Goal: Find specific page/section: Find specific page/section

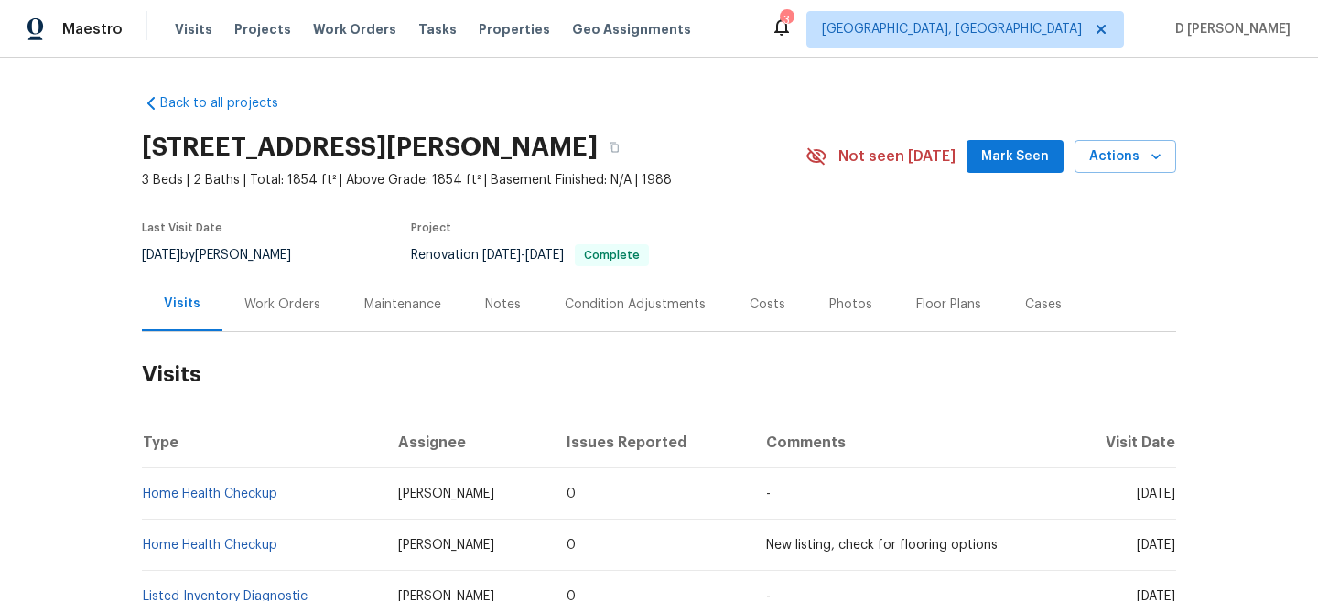
scroll to position [121, 0]
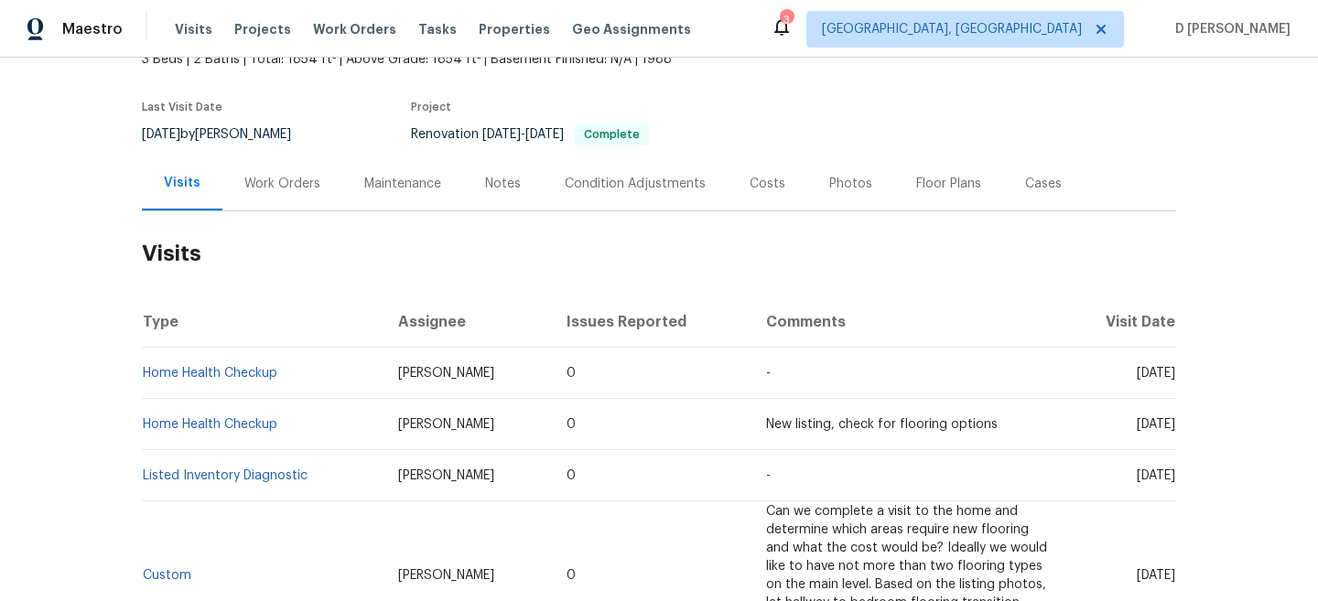
click at [260, 181] on div "Work Orders" at bounding box center [282, 184] width 76 height 18
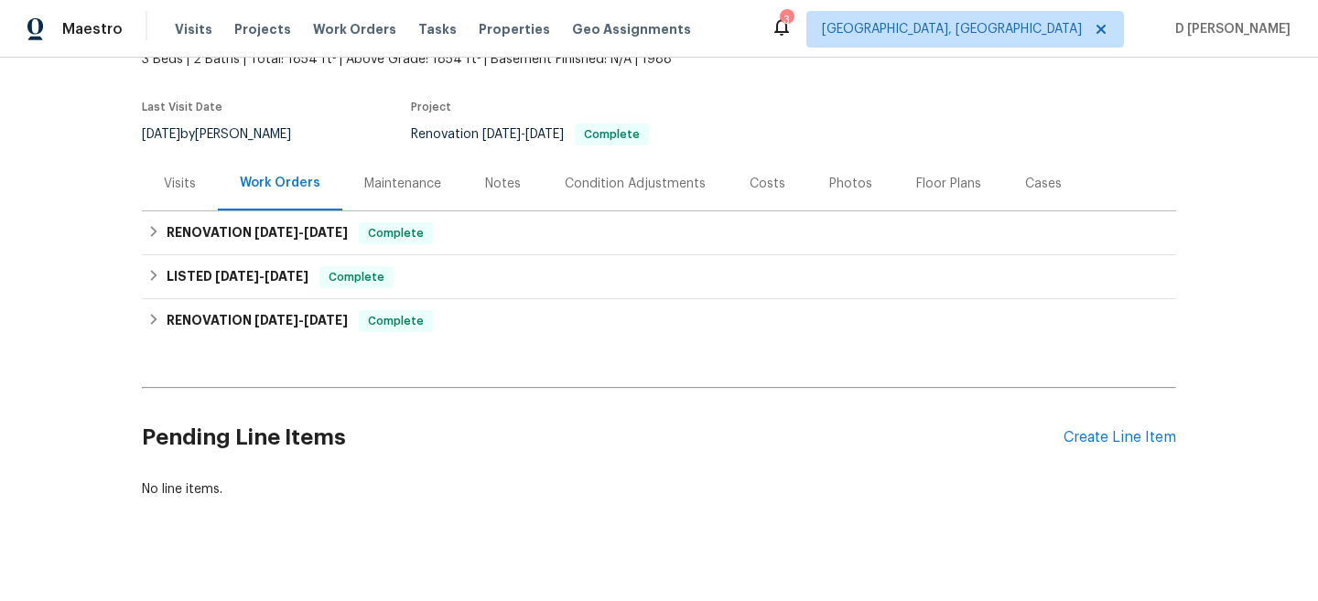
click at [190, 181] on div "Visits" at bounding box center [180, 184] width 32 height 18
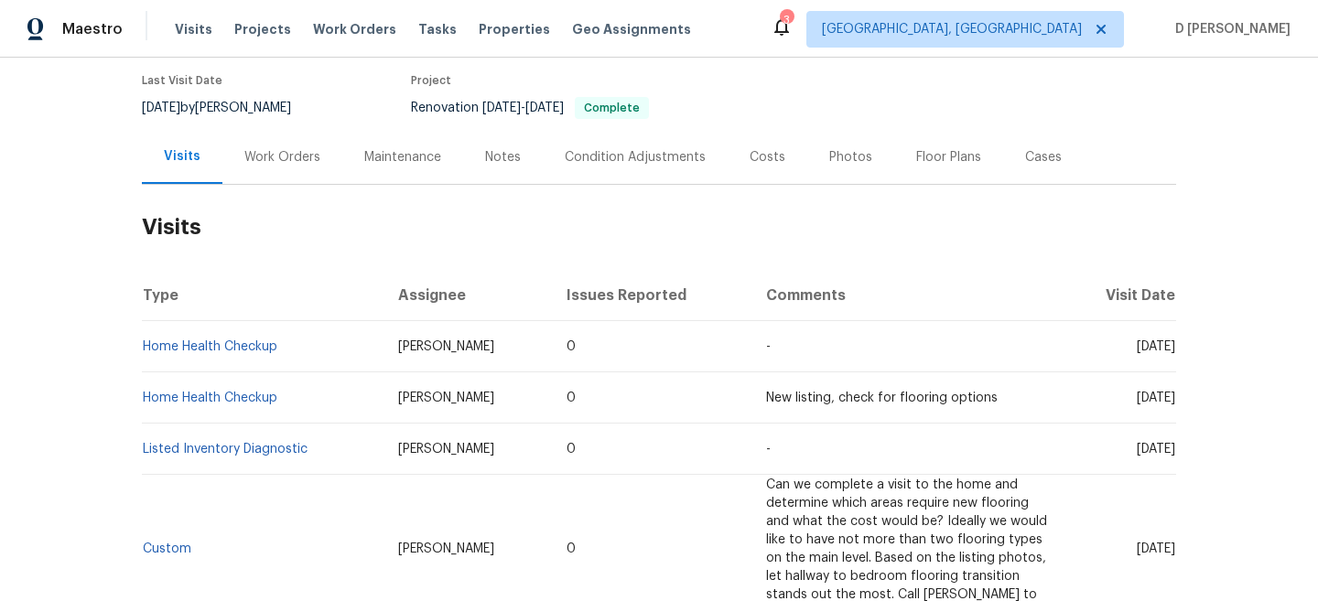
click at [292, 162] on div "Work Orders" at bounding box center [282, 157] width 76 height 18
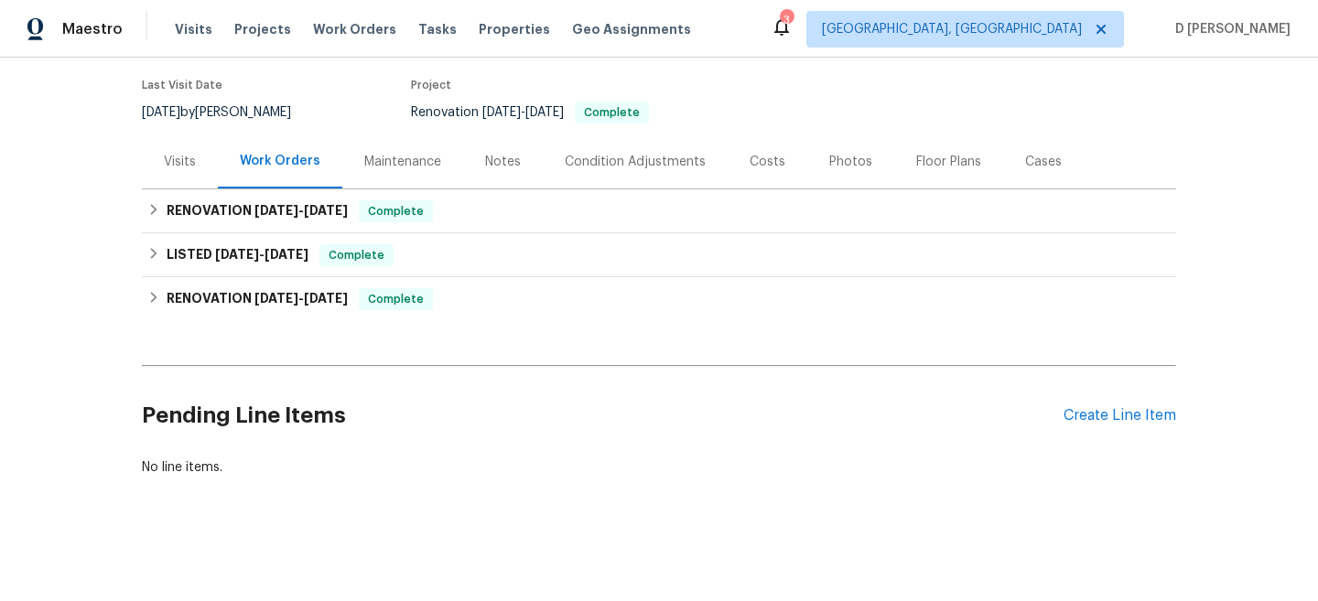
click at [179, 170] on div "Visits" at bounding box center [180, 162] width 32 height 18
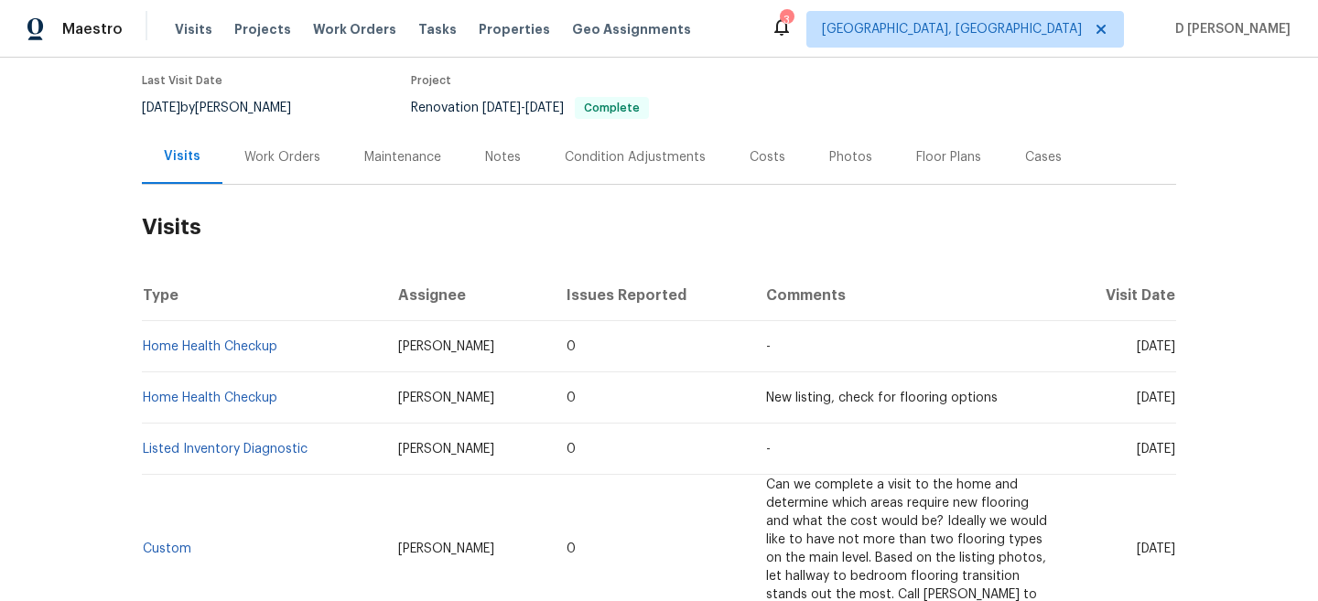
scroll to position [175, 0]
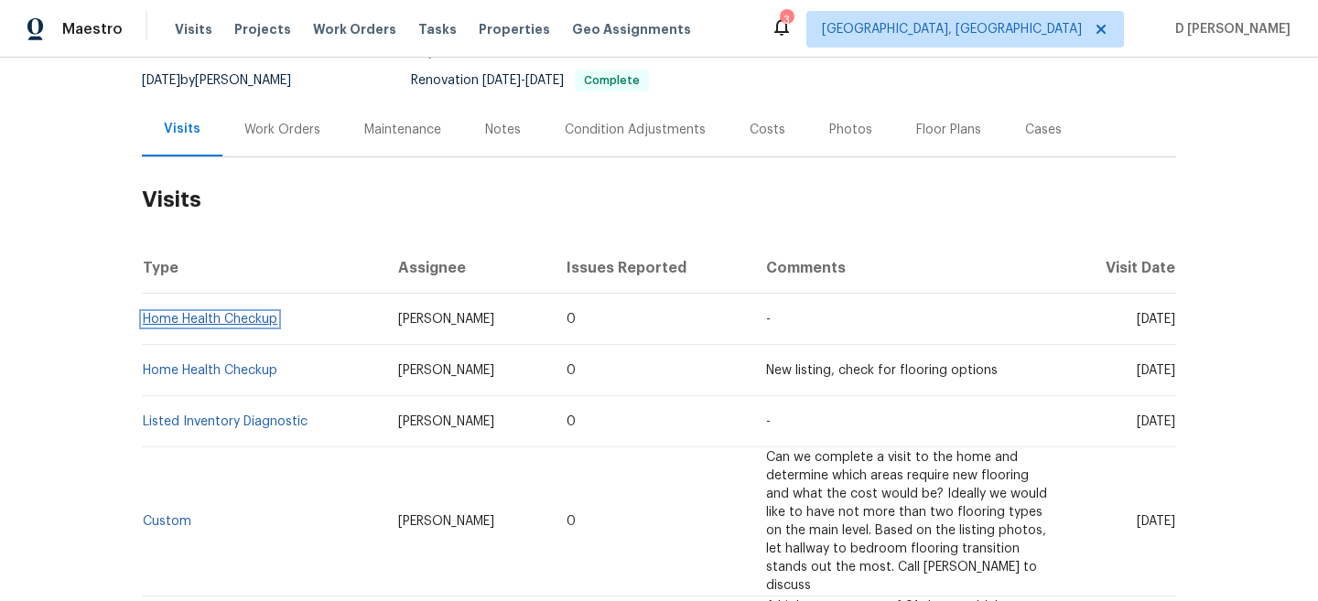
click at [235, 315] on link "Home Health Checkup" at bounding box center [210, 319] width 135 height 13
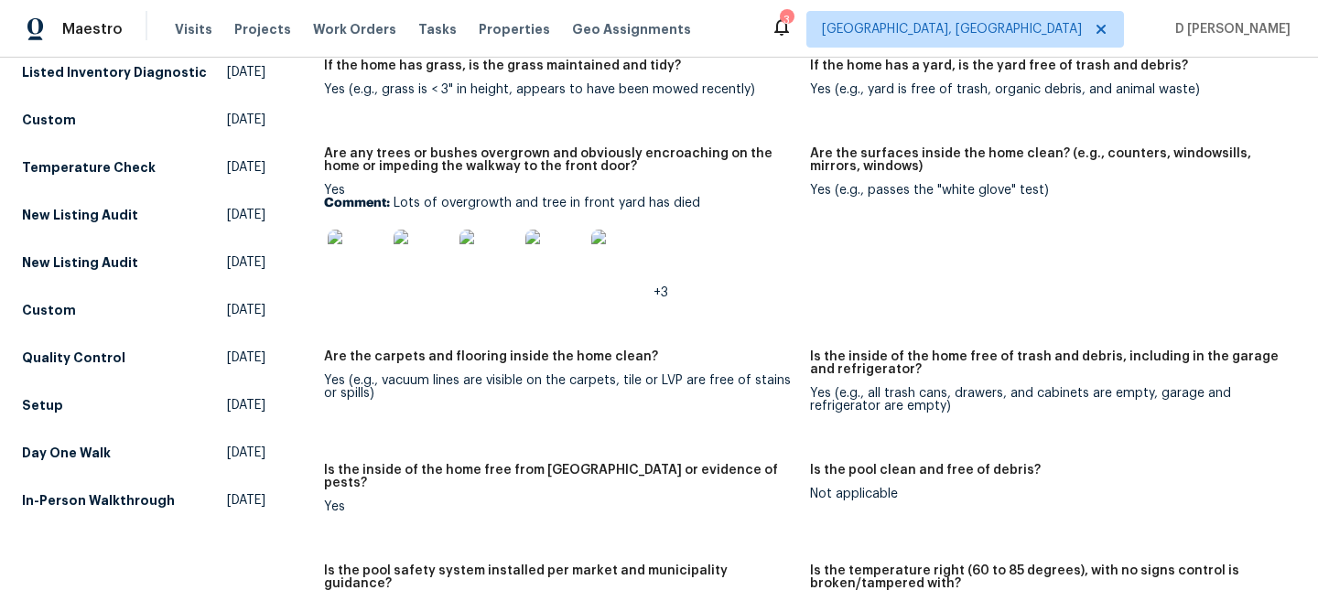
scroll to position [265, 0]
click at [623, 257] on img at bounding box center [620, 260] width 59 height 59
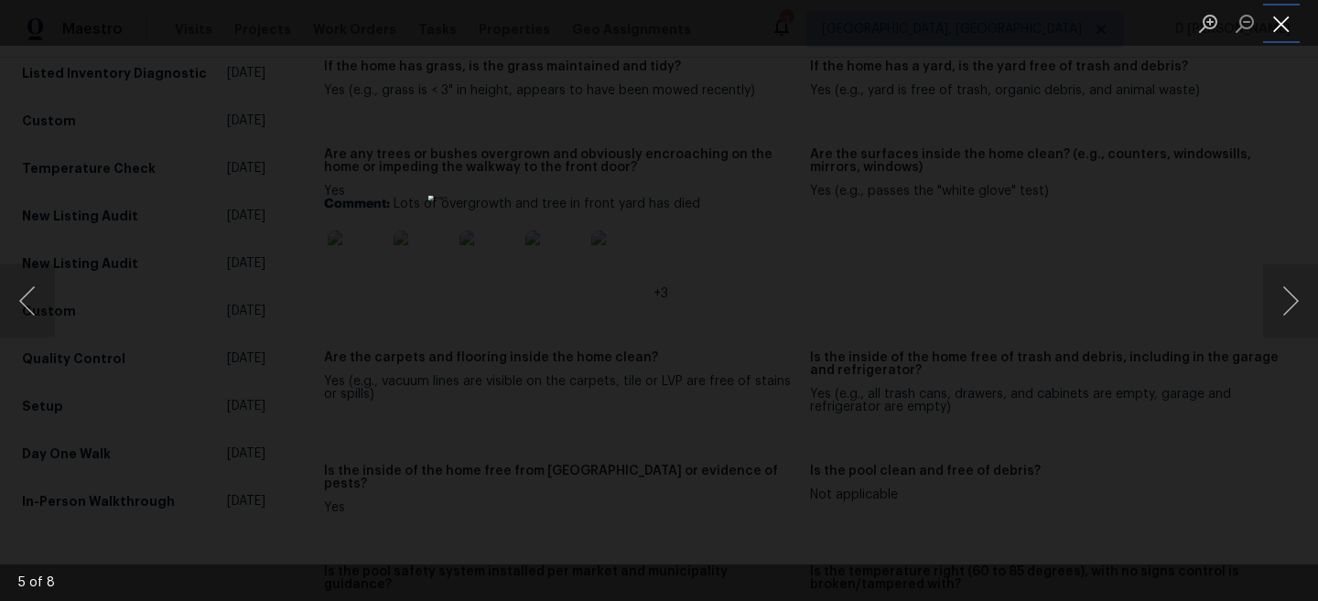
click at [1284, 20] on button "Close lightbox" at bounding box center [1281, 23] width 37 height 32
click at [1287, 31] on button "Close lightbox" at bounding box center [1281, 23] width 37 height 32
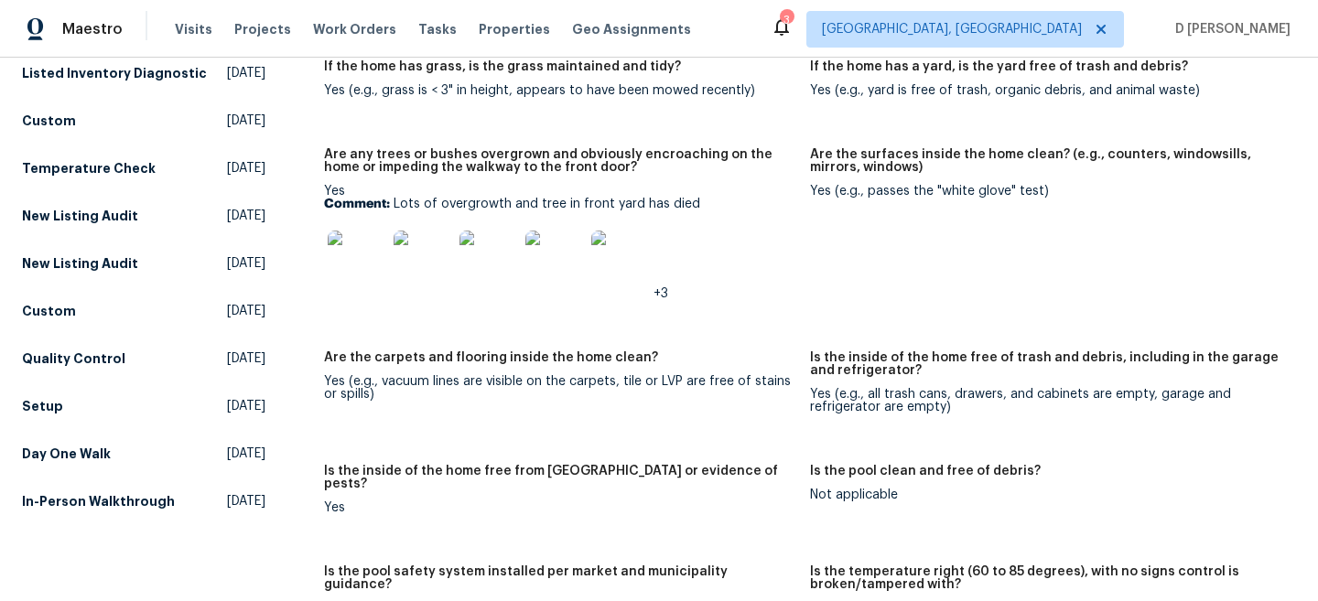
scroll to position [0, 0]
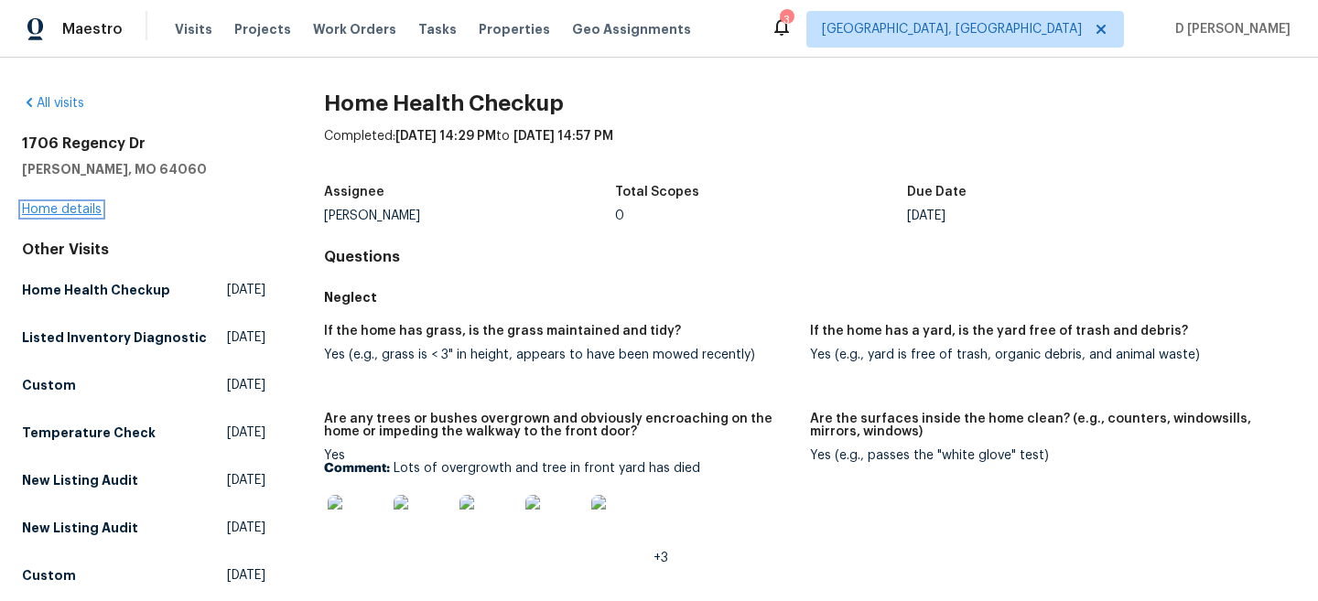
click at [54, 211] on link "Home details" at bounding box center [62, 209] width 80 height 13
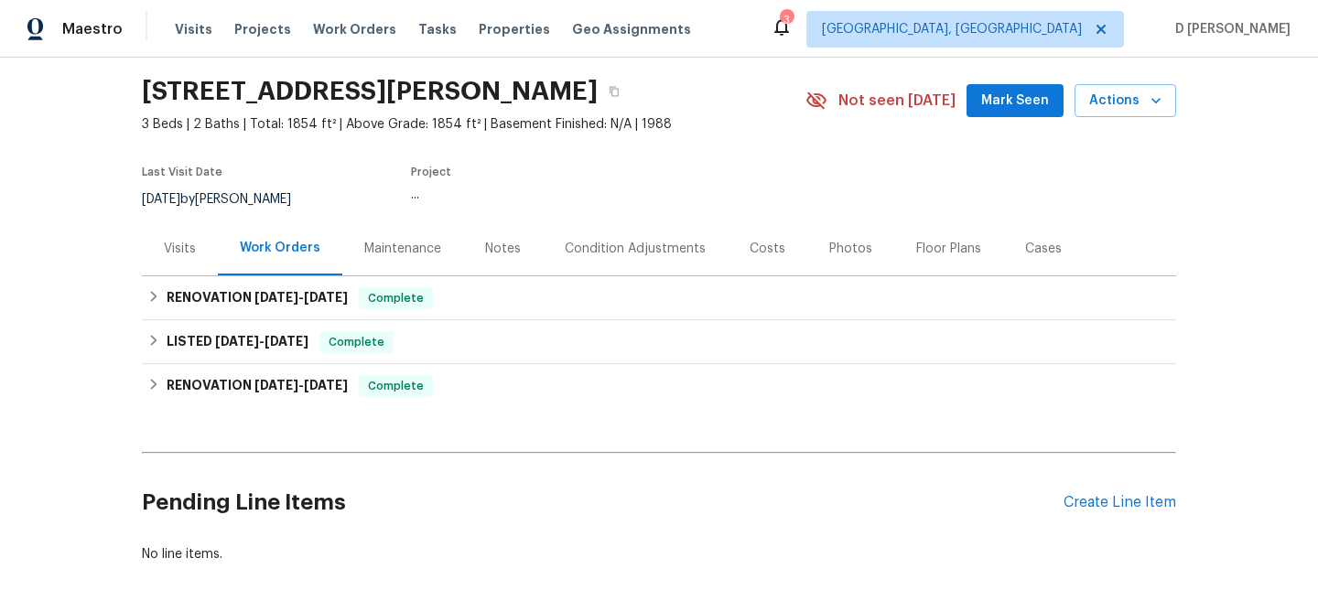
scroll to position [59, 0]
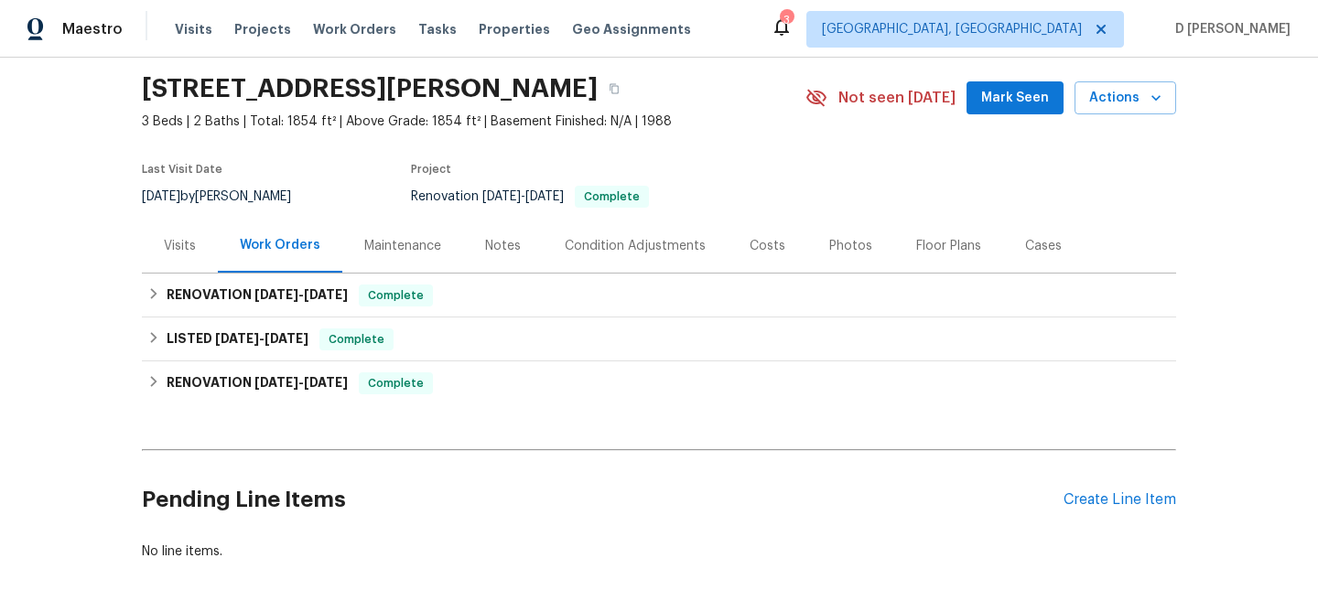
click at [179, 237] on div "Visits" at bounding box center [180, 246] width 32 height 18
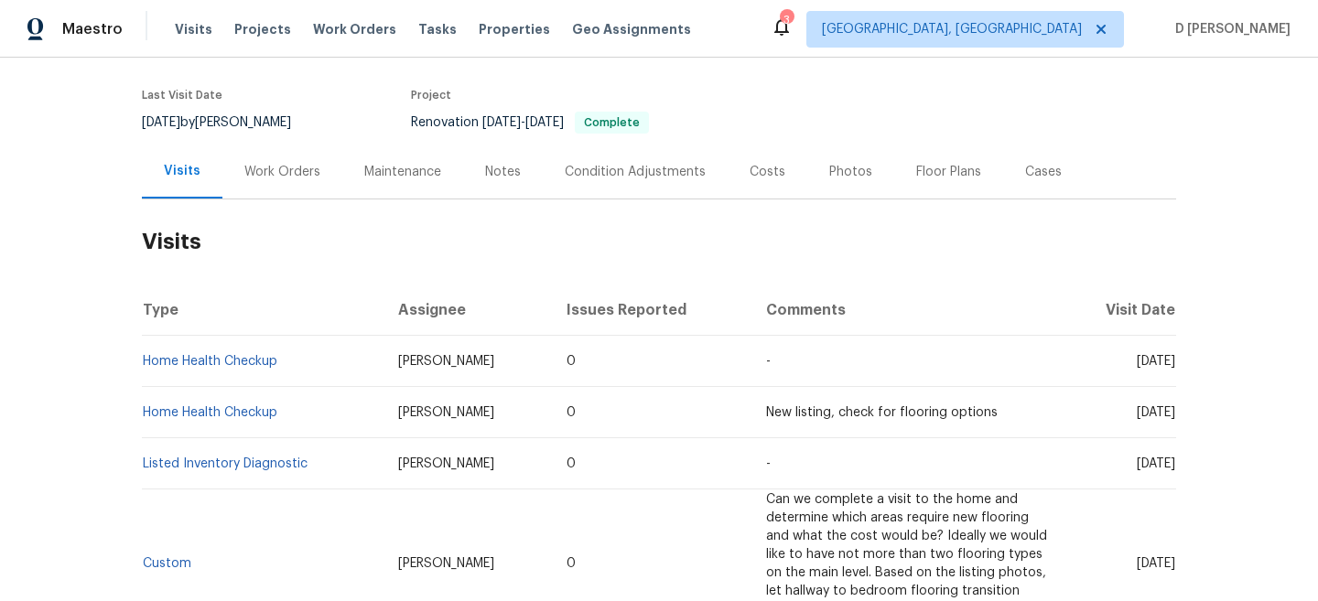
scroll to position [135, 0]
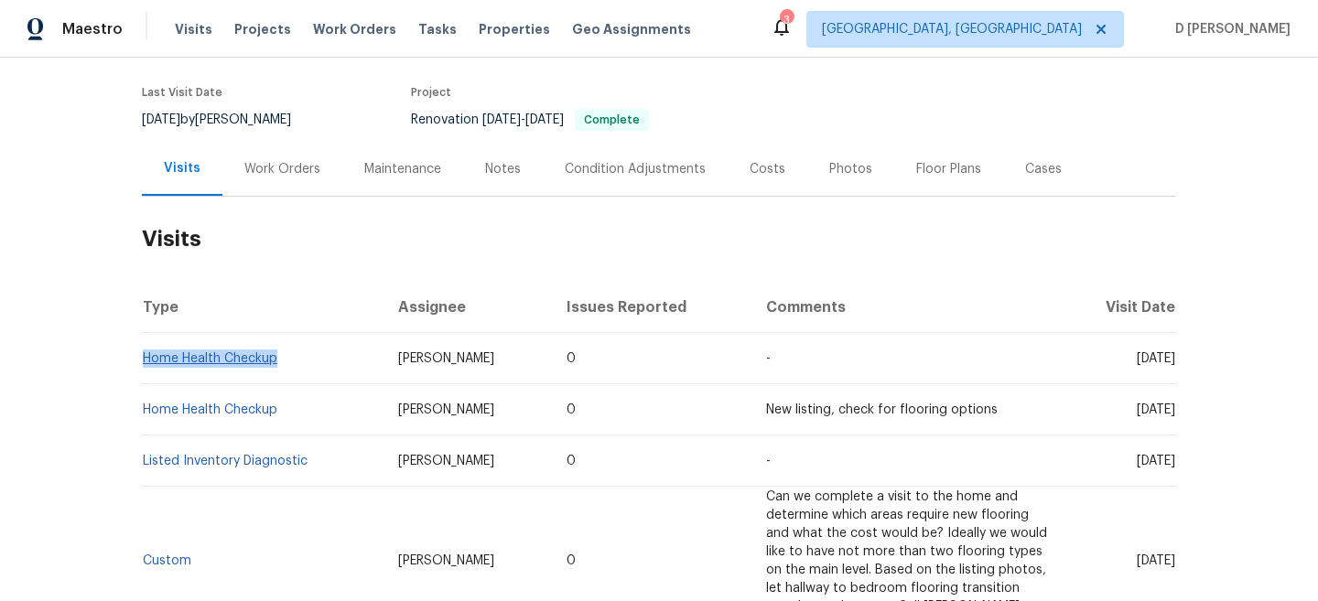
drag, startPoint x: 287, startPoint y: 362, endPoint x: 146, endPoint y: 362, distance: 141.9
click at [146, 362] on td "Home Health Checkup" at bounding box center [263, 358] width 242 height 51
copy link "Home Health Checkup"
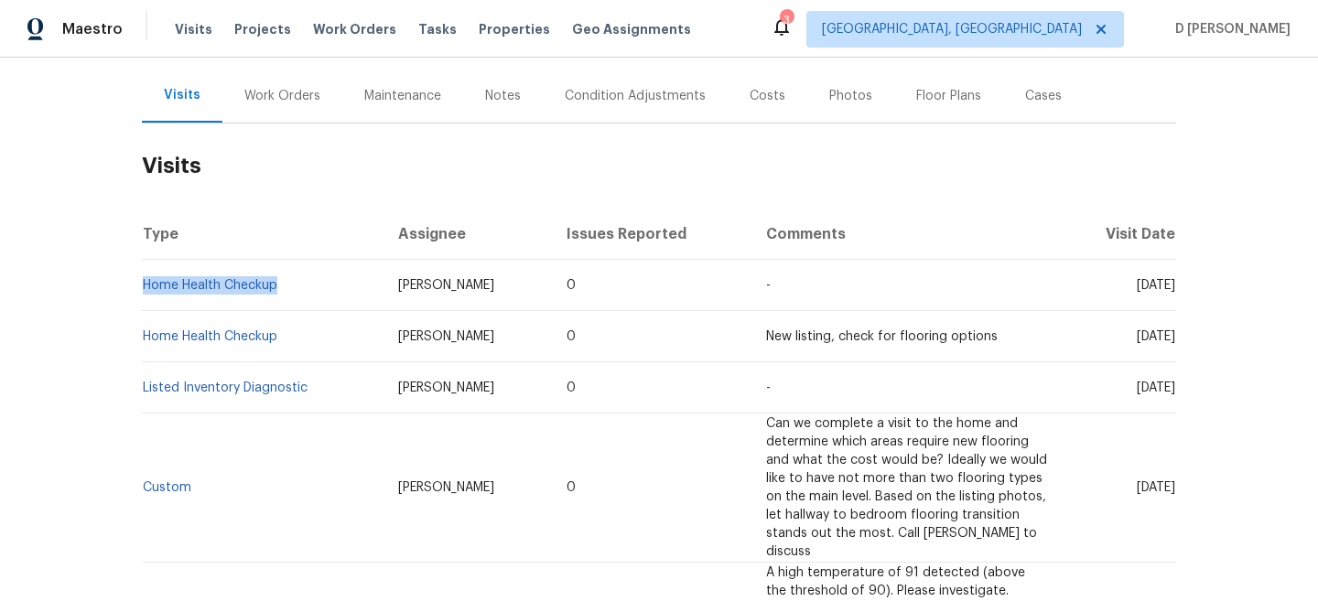
drag, startPoint x: 1103, startPoint y: 285, endPoint x: 1132, endPoint y: 285, distance: 29.3
click at [1137, 285] on span "[DATE]" at bounding box center [1156, 285] width 38 height 13
drag, startPoint x: 1101, startPoint y: 286, endPoint x: 1140, endPoint y: 283, distance: 38.5
click at [1140, 284] on span "[DATE]" at bounding box center [1156, 285] width 38 height 13
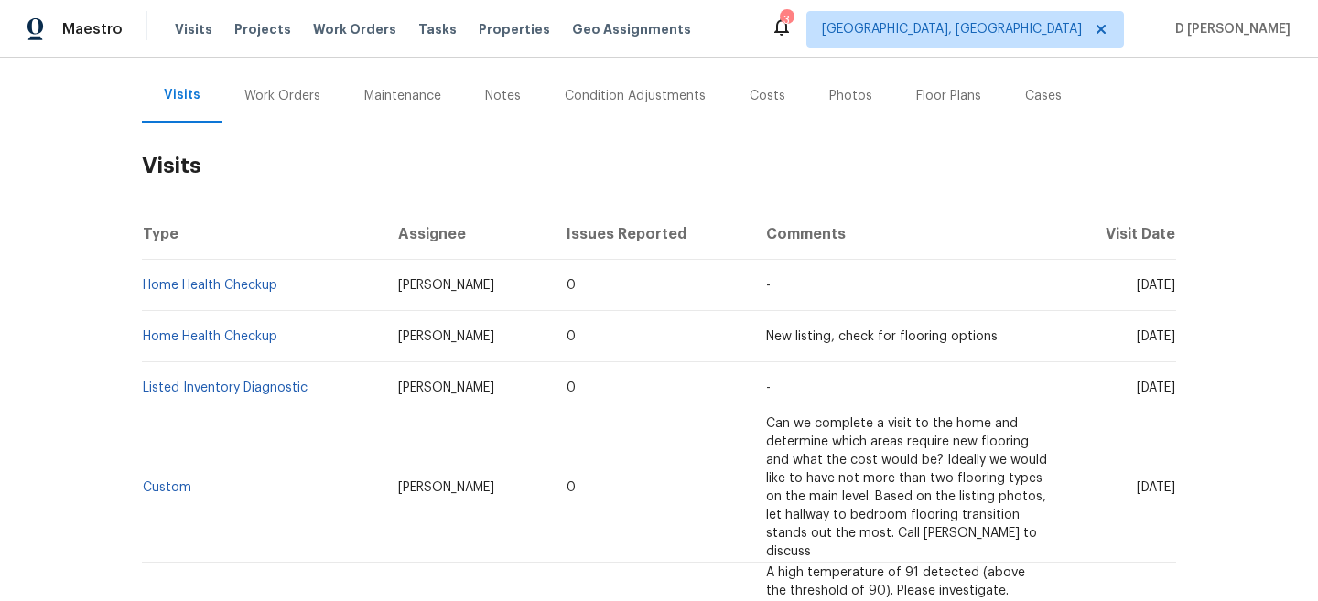
copy span "[DATE]"
drag, startPoint x: 284, startPoint y: 282, endPoint x: 146, endPoint y: 281, distance: 138.2
click at [146, 281] on td "Home Health Checkup" at bounding box center [263, 285] width 242 height 51
copy link "Home Health Checkup"
